Goal: Find contact information: Obtain details needed to contact an individual or organization

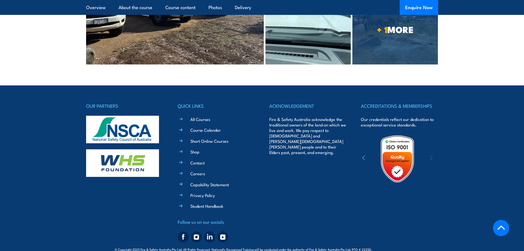
scroll to position [1207, 0]
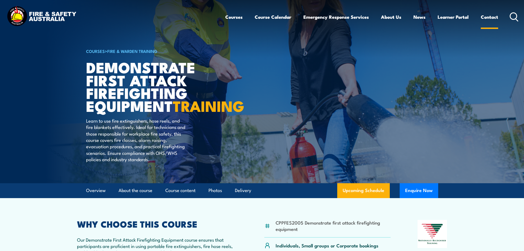
click at [488, 12] on link "Contact" at bounding box center [489, 17] width 17 height 15
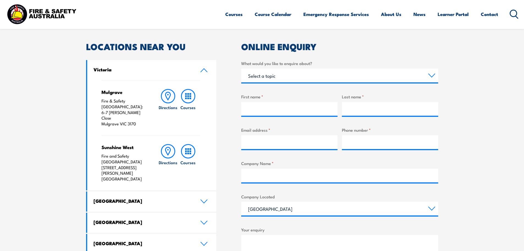
scroll to position [248, 0]
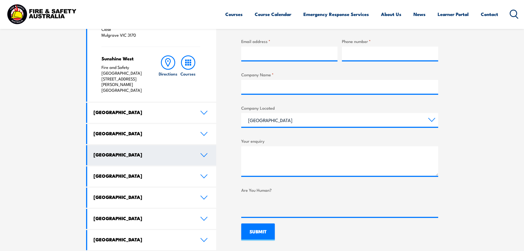
click at [203, 145] on link "[GEOGRAPHIC_DATA]" at bounding box center [151, 155] width 129 height 20
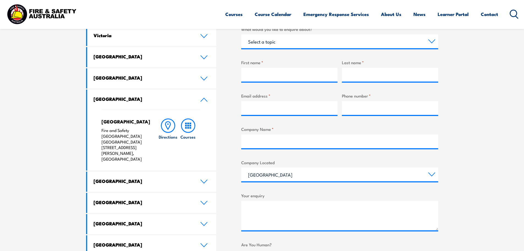
scroll to position [220, 0]
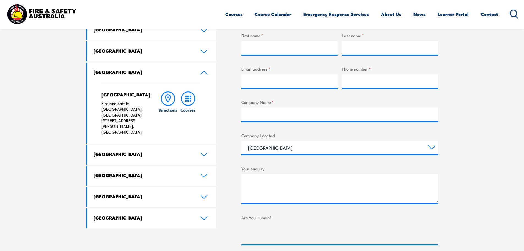
drag, startPoint x: 101, startPoint y: 113, endPoint x: 139, endPoint y: 122, distance: 38.4
click at [139, 122] on p "Fire and Safety Australia WHS Centre 128 Farrington Road, North Lake WA 6163" at bounding box center [125, 117] width 46 height 34
copy p "128 Farrington Road, North Lake WA 6163"
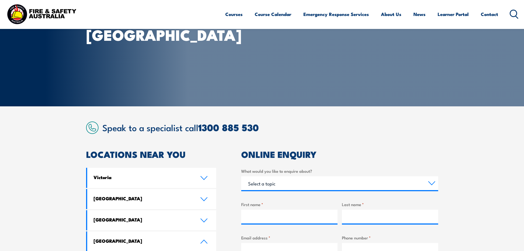
scroll to position [0, 0]
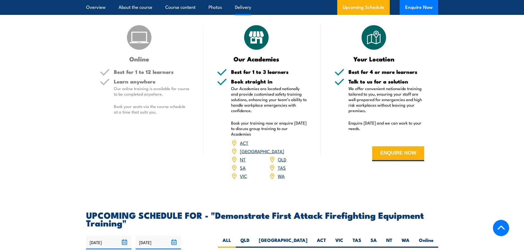
scroll to position [963, 0]
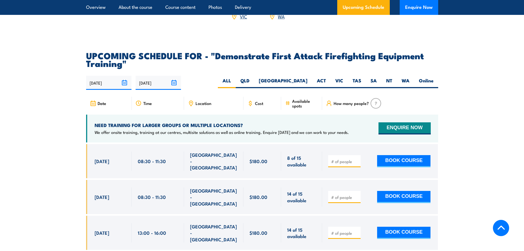
scroll to position [963, 0]
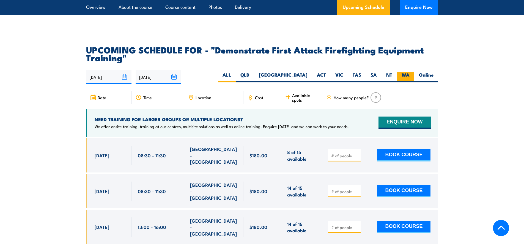
click at [404, 72] on label "WA" at bounding box center [405, 77] width 17 height 11
click at [410, 72] on input "WA" at bounding box center [412, 74] width 4 height 4
radio input "true"
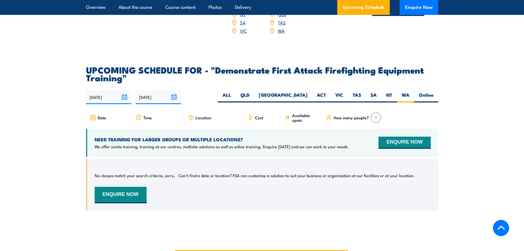
scroll to position [943, 0]
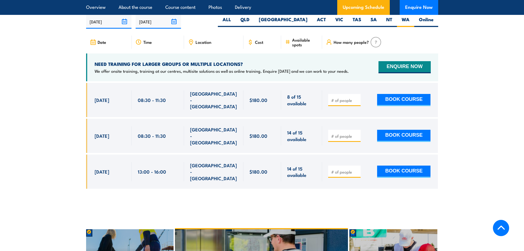
scroll to position [1073, 0]
